Goal: Task Accomplishment & Management: Manage account settings

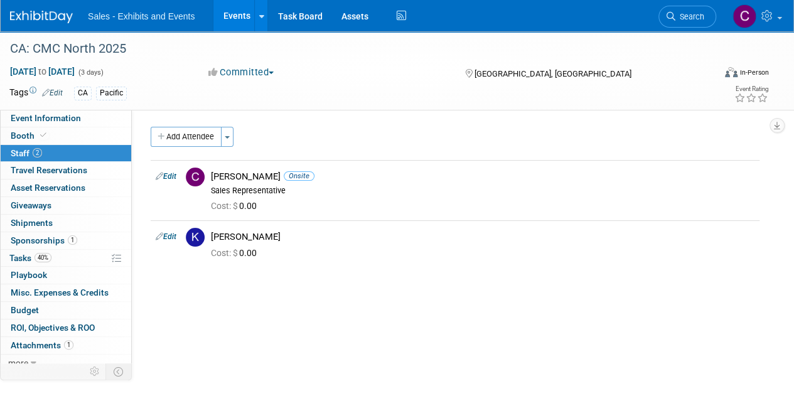
click at [227, 29] on link "Events" at bounding box center [236, 15] width 46 height 31
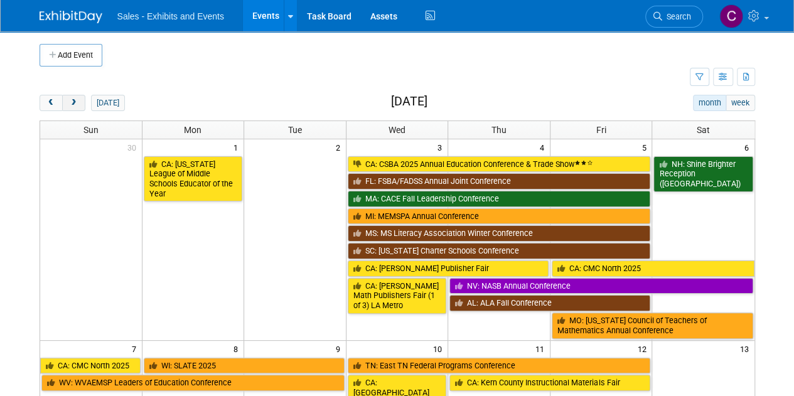
click at [75, 101] on span "next" at bounding box center [73, 103] width 9 height 8
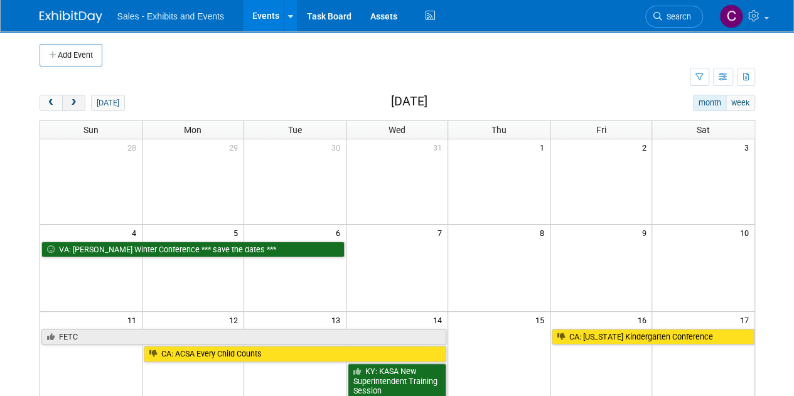
click at [69, 100] on span "next" at bounding box center [73, 103] width 9 height 8
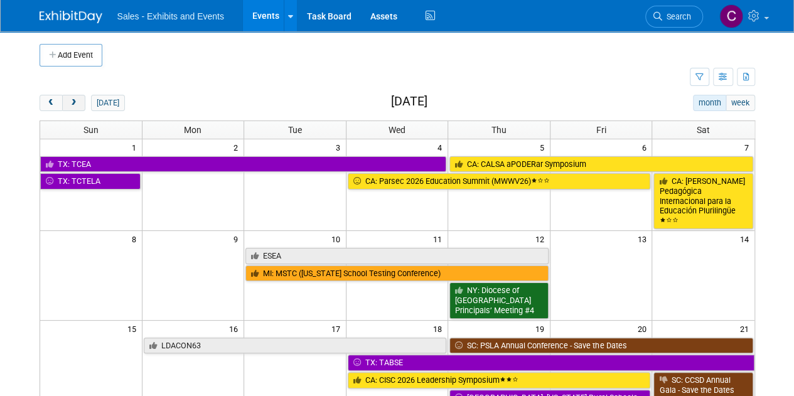
click at [69, 100] on span "next" at bounding box center [73, 103] width 9 height 8
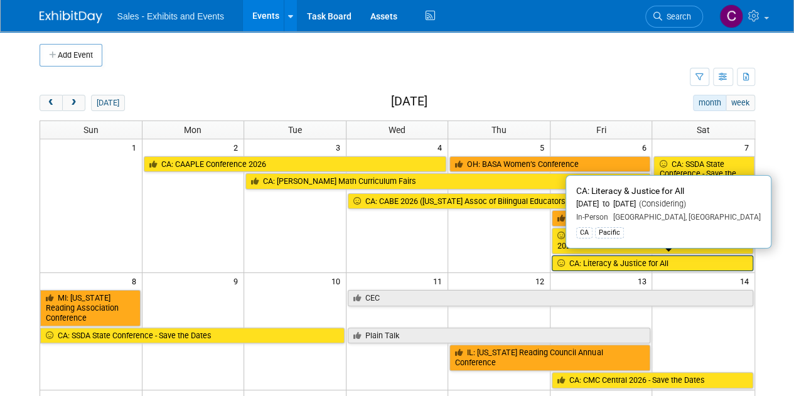
click at [594, 257] on link "CA: Literacy & Justice for All" at bounding box center [652, 263] width 201 height 16
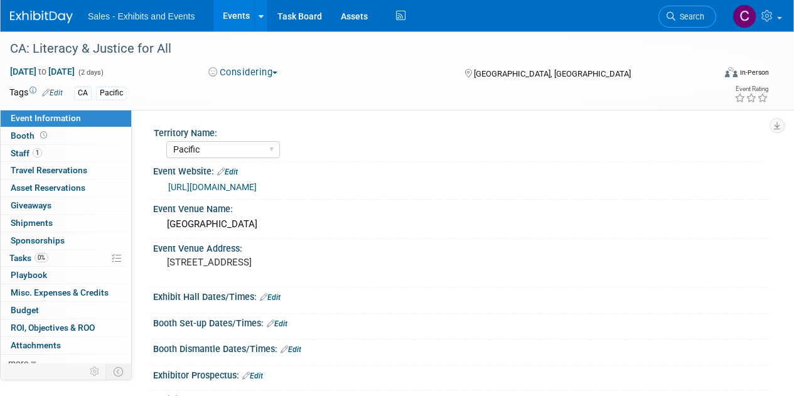
select select "Pacific"
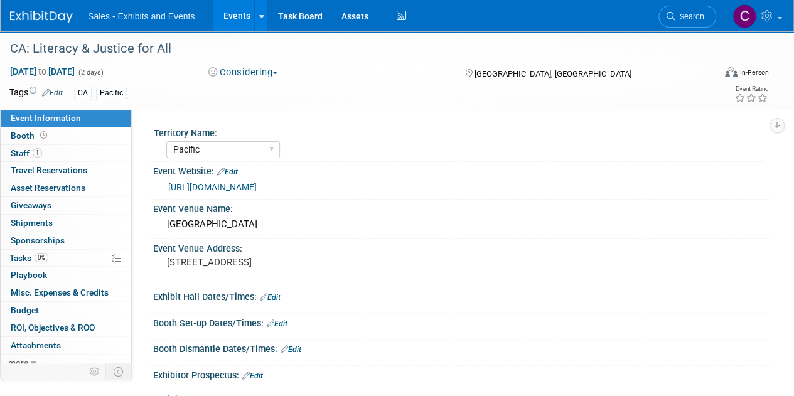
click at [246, 76] on button "Considering" at bounding box center [243, 72] width 78 height 13
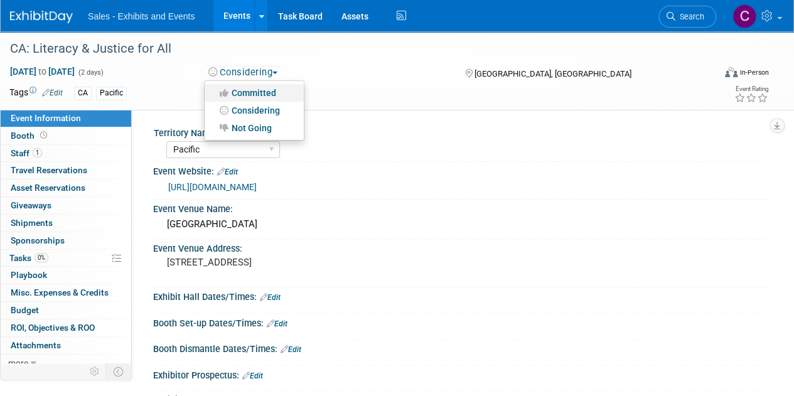
click at [242, 91] on link "Committed" at bounding box center [254, 93] width 99 height 18
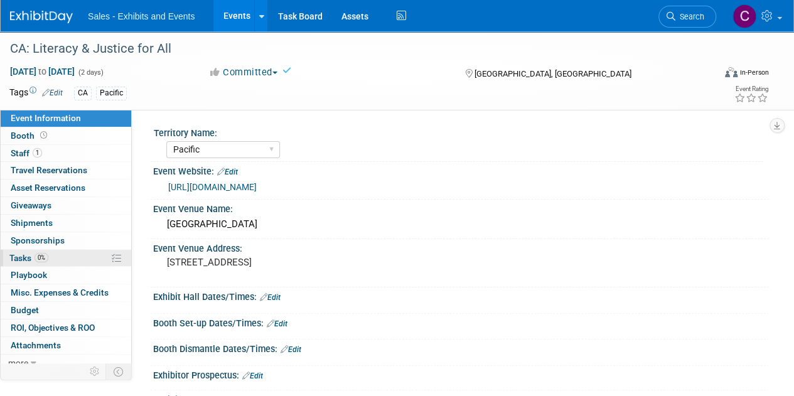
click at [19, 253] on span "Tasks 0%" at bounding box center [28, 258] width 39 height 10
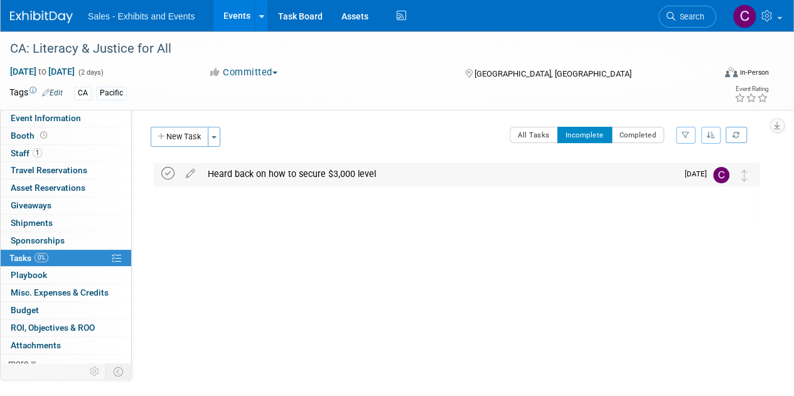
click at [173, 174] on icon at bounding box center [167, 173] width 13 height 13
